Goal: Obtain resource: Download file/media

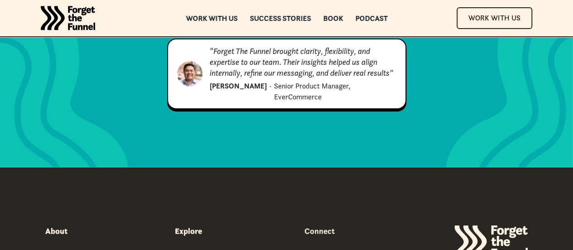
scroll to position [4636, 0]
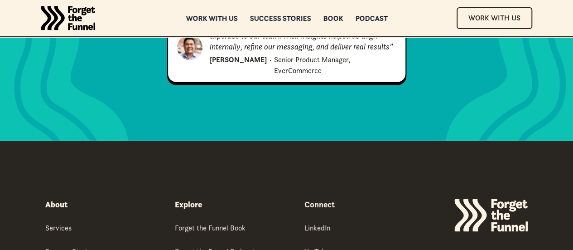
drag, startPoint x: 223, startPoint y: 150, endPoint x: 218, endPoint y: 152, distance: 5.1
click at [219, 199] on div "Explore Forget the Funnel Book Forget the Funnel Podcast Workbook Free Resources" at bounding box center [232, 252] width 115 height 106
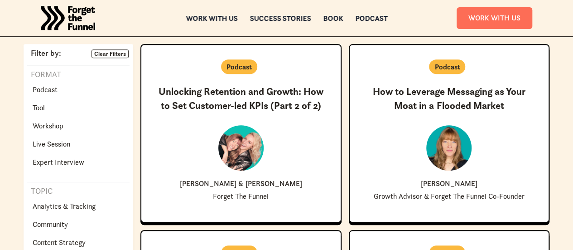
scroll to position [317, 0]
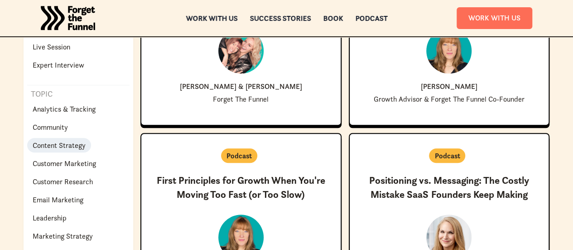
click at [86, 140] on p "Content Strategy" at bounding box center [59, 145] width 53 height 11
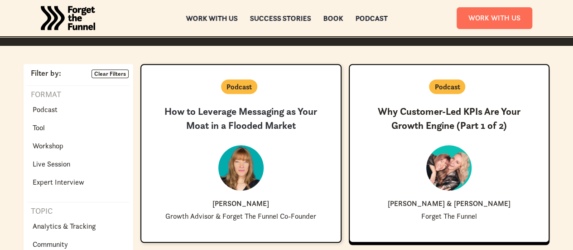
scroll to position [181, 0]
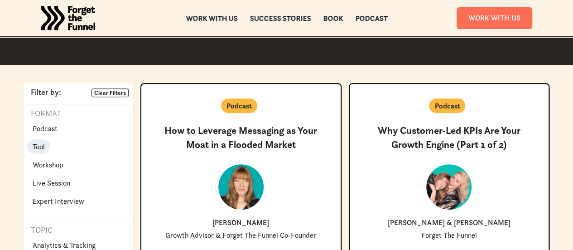
click at [45, 141] on p "Tool" at bounding box center [39, 146] width 12 height 11
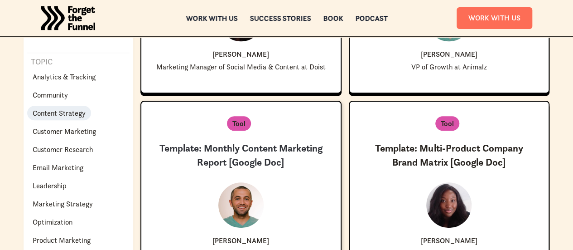
scroll to position [181, 0]
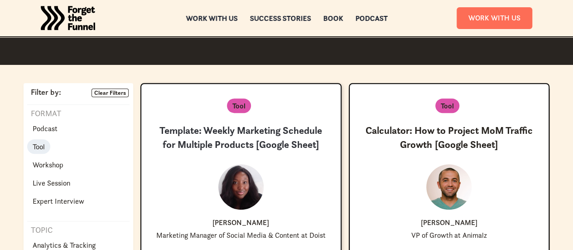
click at [260, 124] on h3 "Template: Weekly Marketing Schedule for Multiple Products [Google Sheet]" at bounding box center [241, 138] width 170 height 28
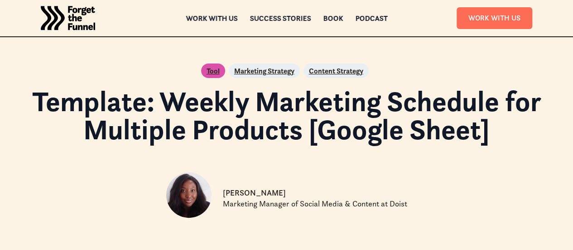
scroll to position [181, 0]
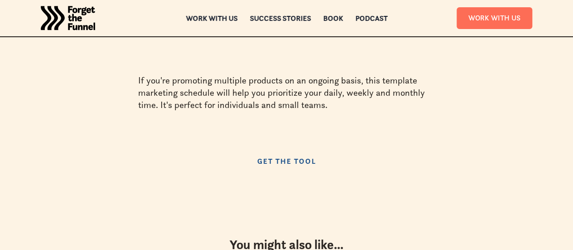
click at [286, 162] on link "Get the Tool" at bounding box center [286, 161] width 77 height 18
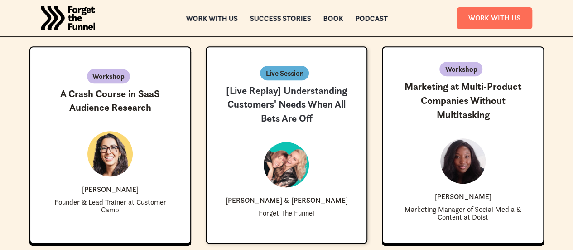
scroll to position [408, 0]
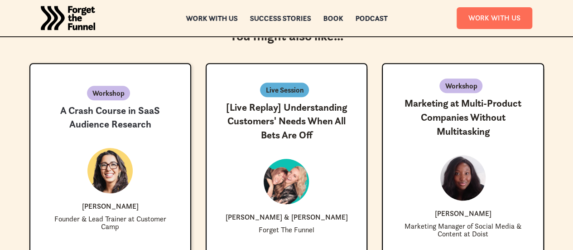
click at [116, 104] on h3 "A Crash Course in SaaS Audience Research" at bounding box center [110, 118] width 131 height 28
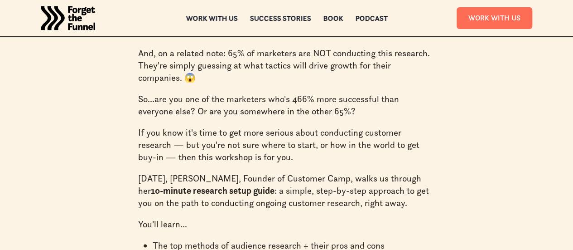
scroll to position [770, 0]
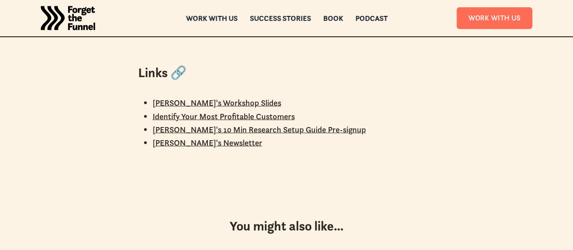
click at [232, 97] on link "Katelyn's Workshop Slides" at bounding box center [217, 102] width 129 height 10
